Goal: Check status

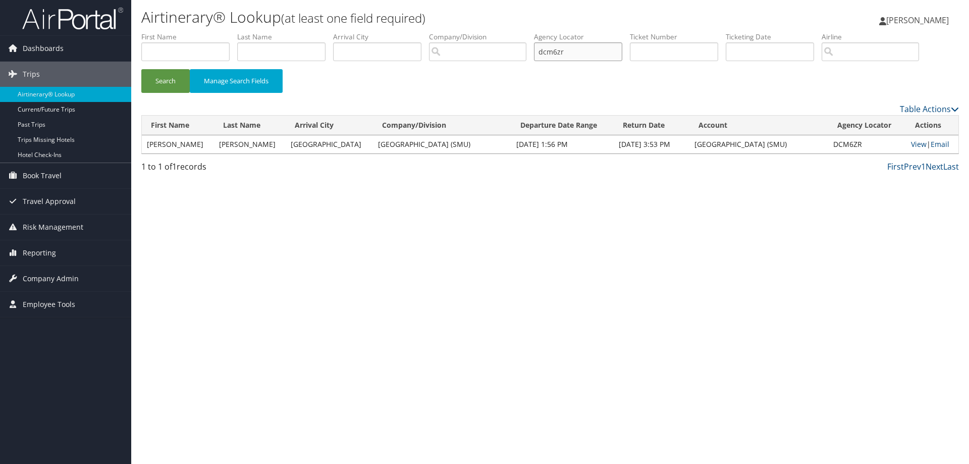
drag, startPoint x: 576, startPoint y: 52, endPoint x: 400, endPoint y: 51, distance: 176.7
click at [400, 32] on ul "First Name Last Name Departure City Arrival City Company/Division Airport/City …" at bounding box center [550, 32] width 818 height 0
type input "d72y0p"
click at [154, 85] on button "Search" at bounding box center [165, 81] width 48 height 24
